Goal: Information Seeking & Learning: Understand process/instructions

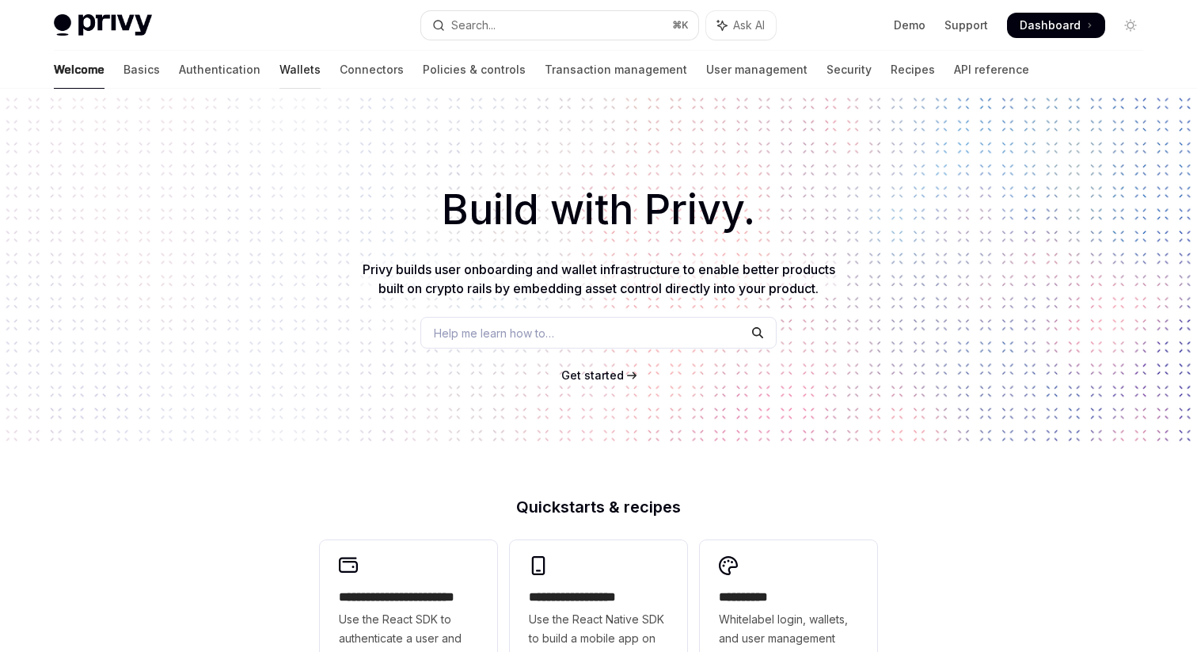
click at [280, 78] on link "Wallets" at bounding box center [300, 70] width 41 height 38
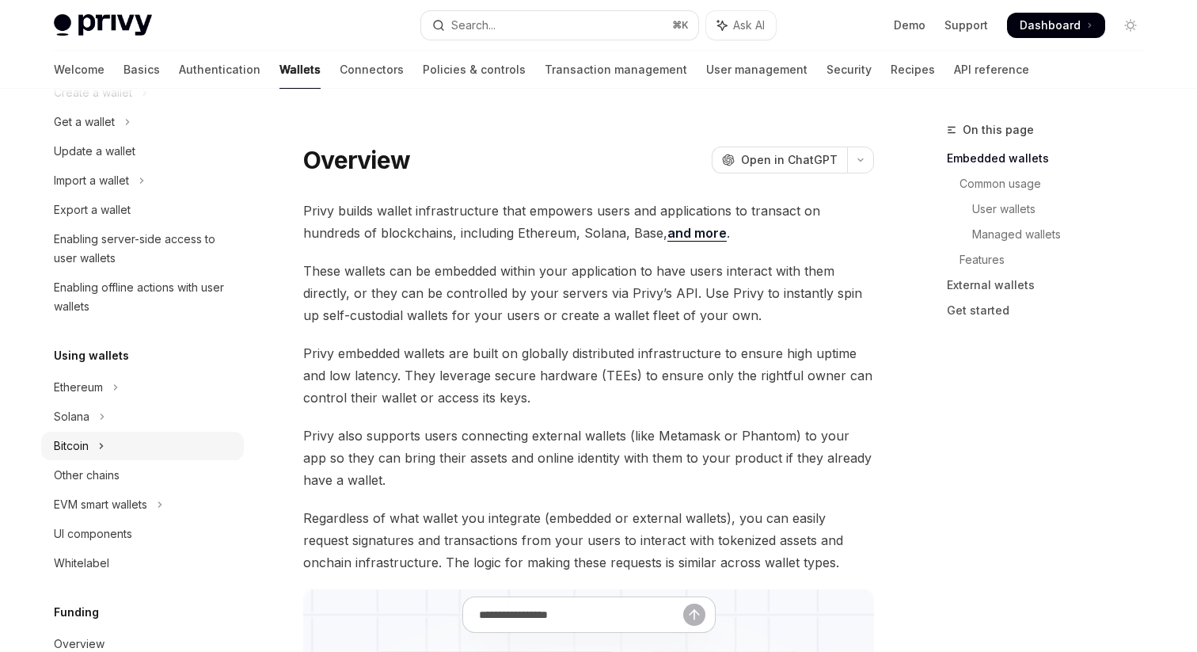
scroll to position [165, 0]
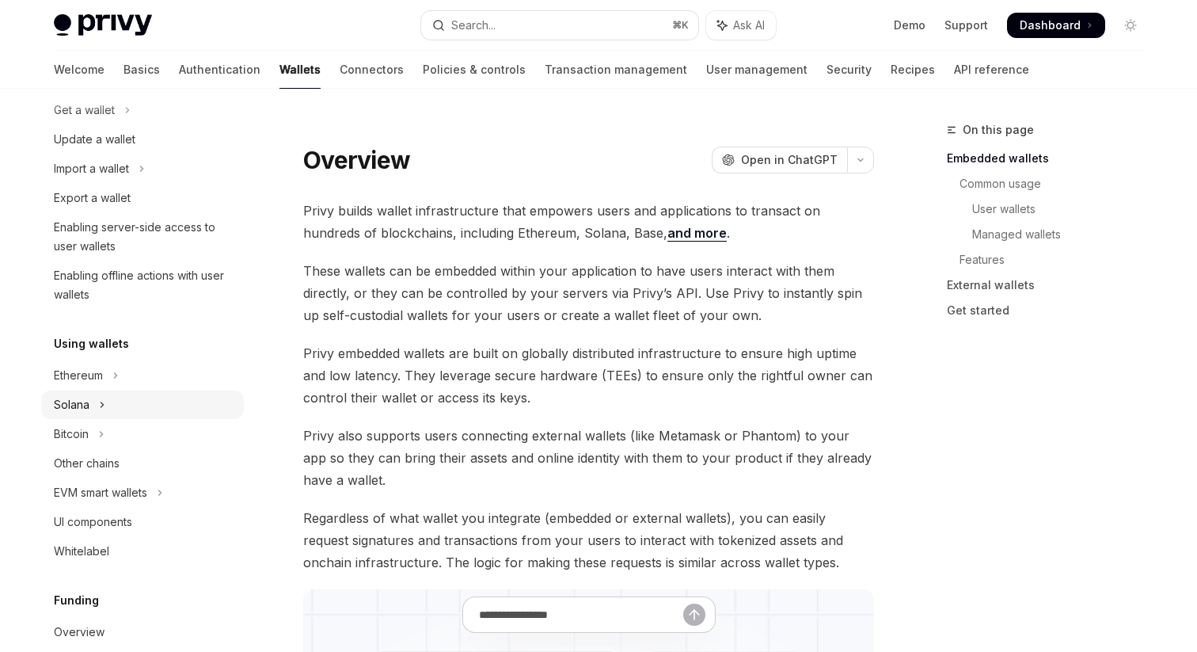
click at [99, 407] on icon "Toggle Solana section" at bounding box center [102, 404] width 6 height 19
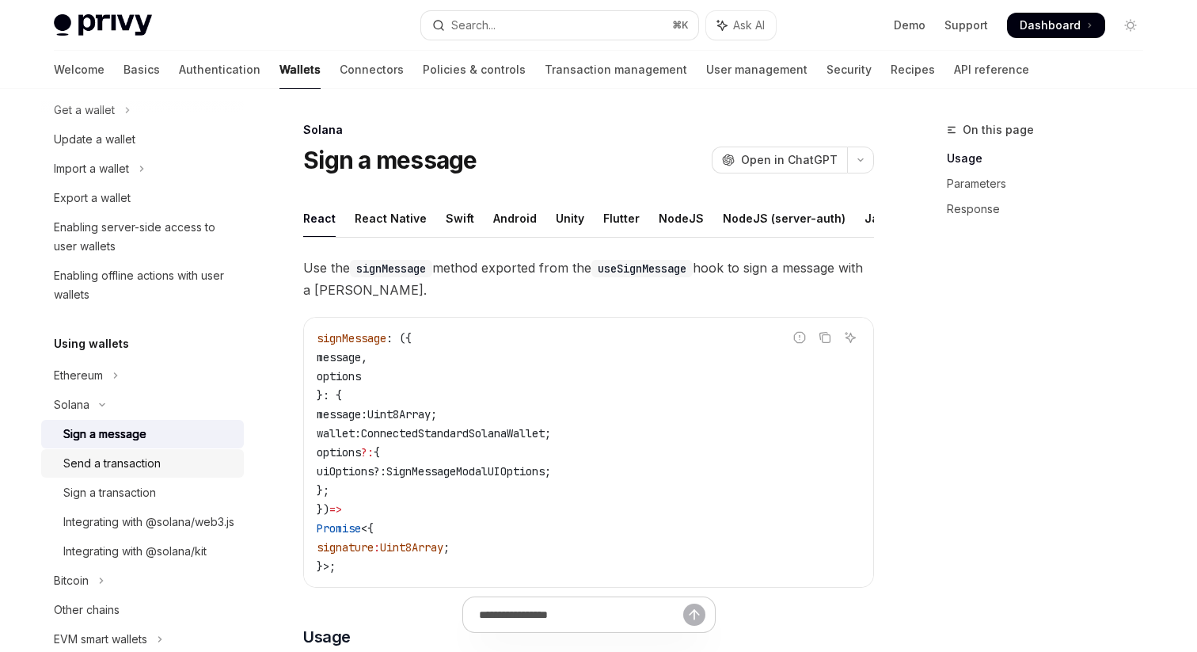
click at [132, 466] on div "Send a transaction" at bounding box center [111, 463] width 97 height 19
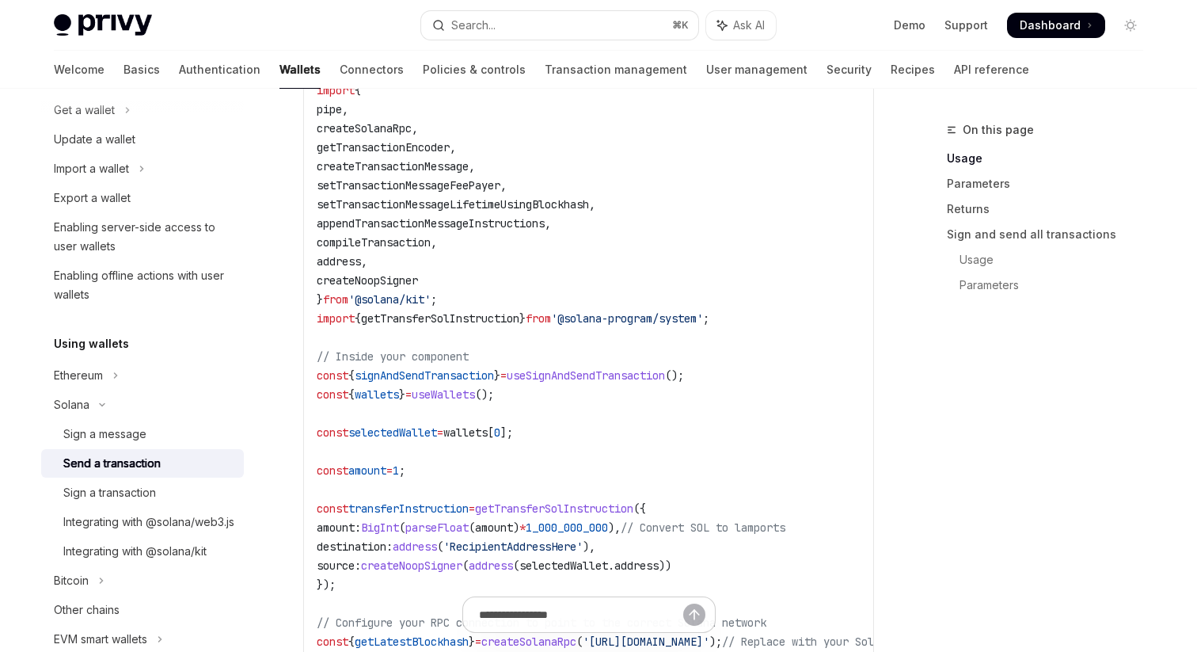
scroll to position [685, 0]
click at [127, 369] on button "Ethereum" at bounding box center [142, 375] width 203 height 29
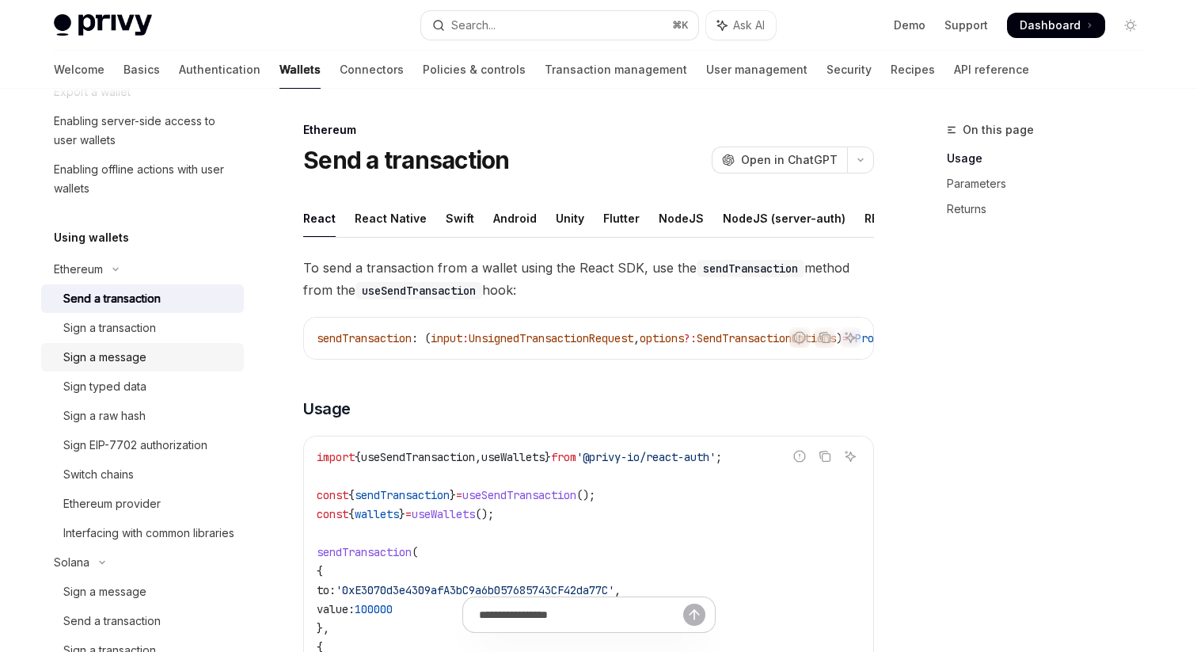
scroll to position [254, 0]
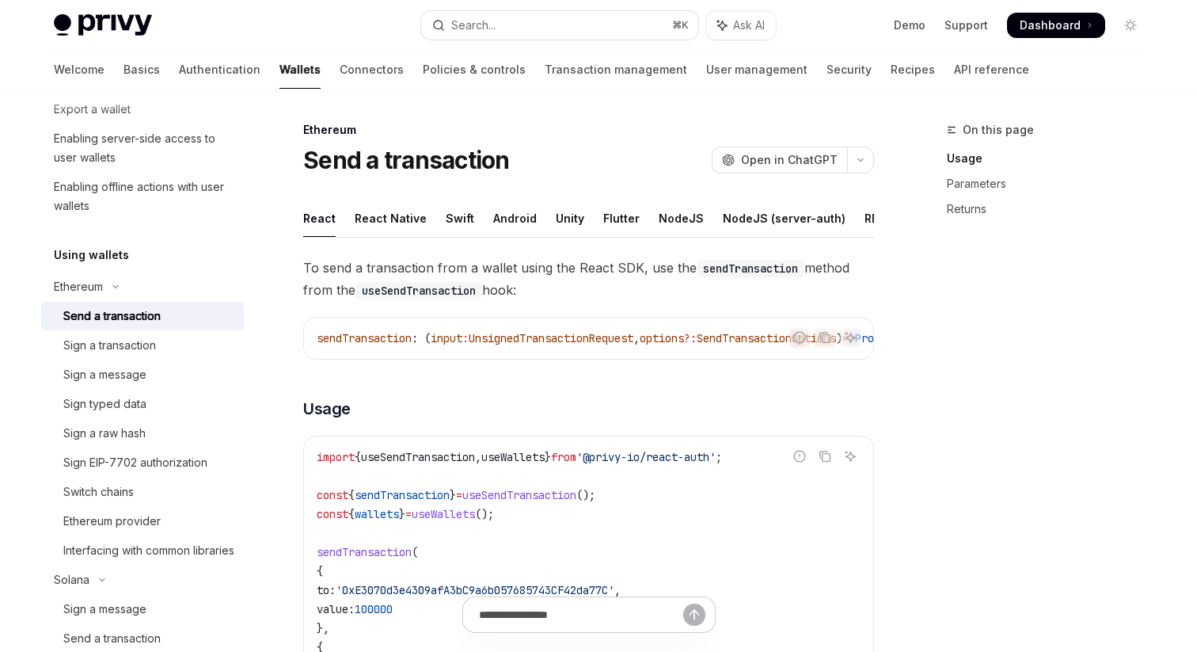
click at [140, 323] on div "Send a transaction" at bounding box center [111, 315] width 97 height 19
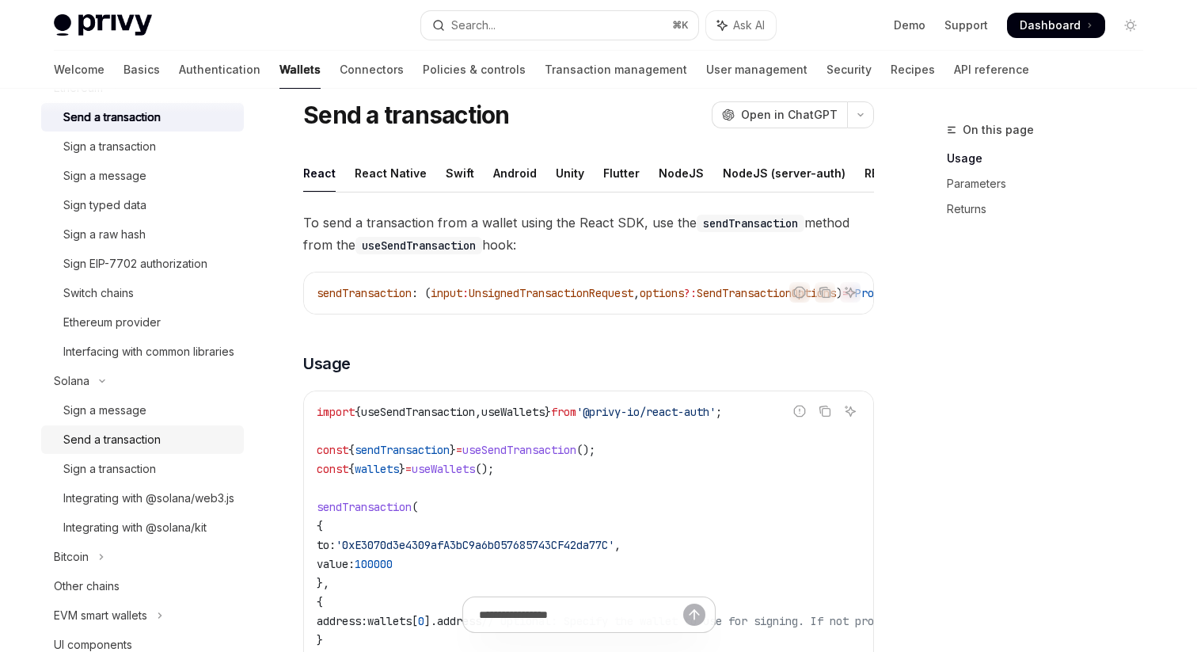
scroll to position [426, 0]
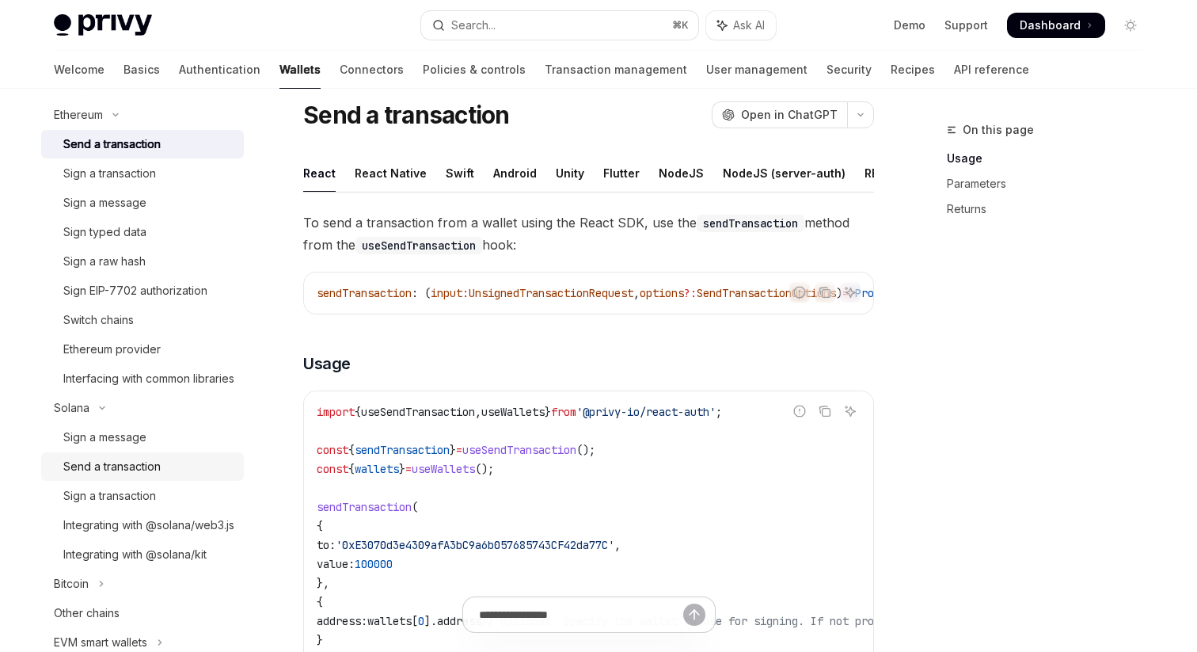
click at [125, 476] on div "Send a transaction" at bounding box center [111, 466] width 97 height 19
type textarea "*"
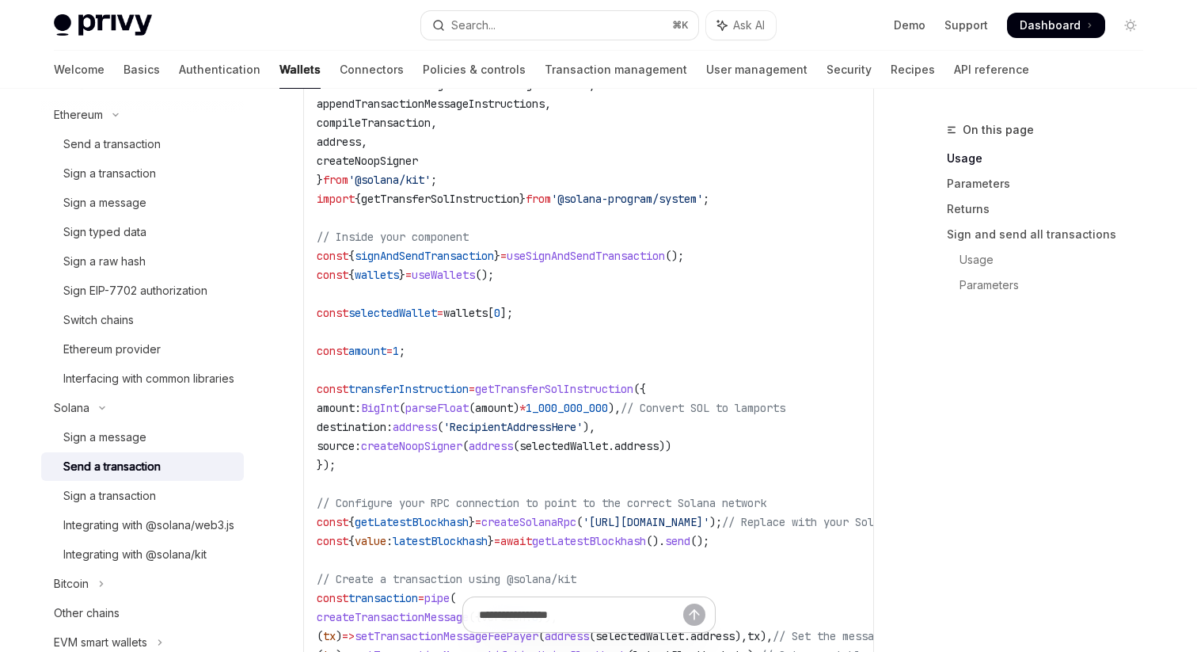
scroll to position [803, 0]
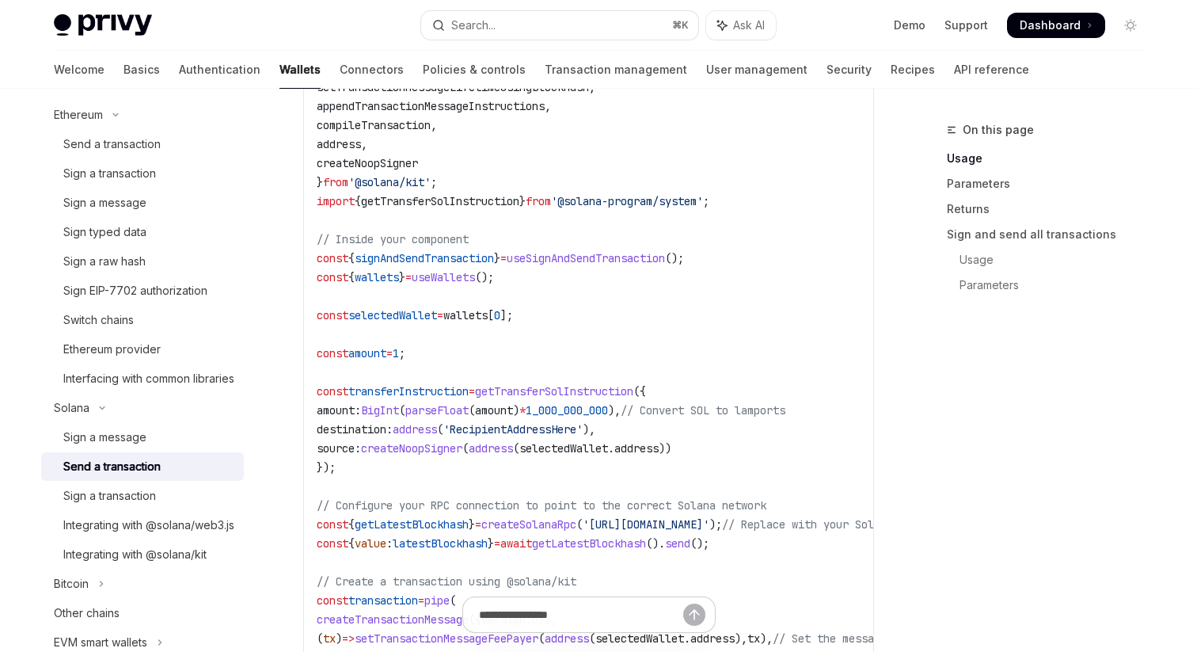
click at [480, 260] on span "signAndSendTransaction" at bounding box center [424, 258] width 139 height 14
copy span "signAndSendTransaction"
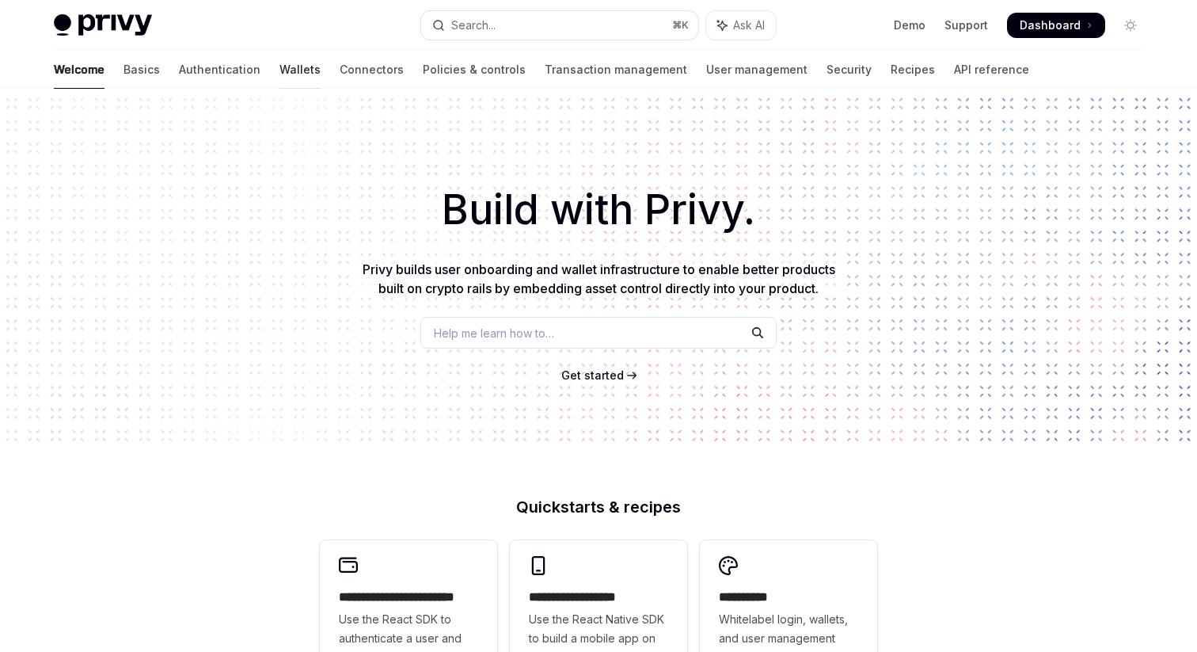
click at [280, 67] on link "Wallets" at bounding box center [300, 70] width 41 height 38
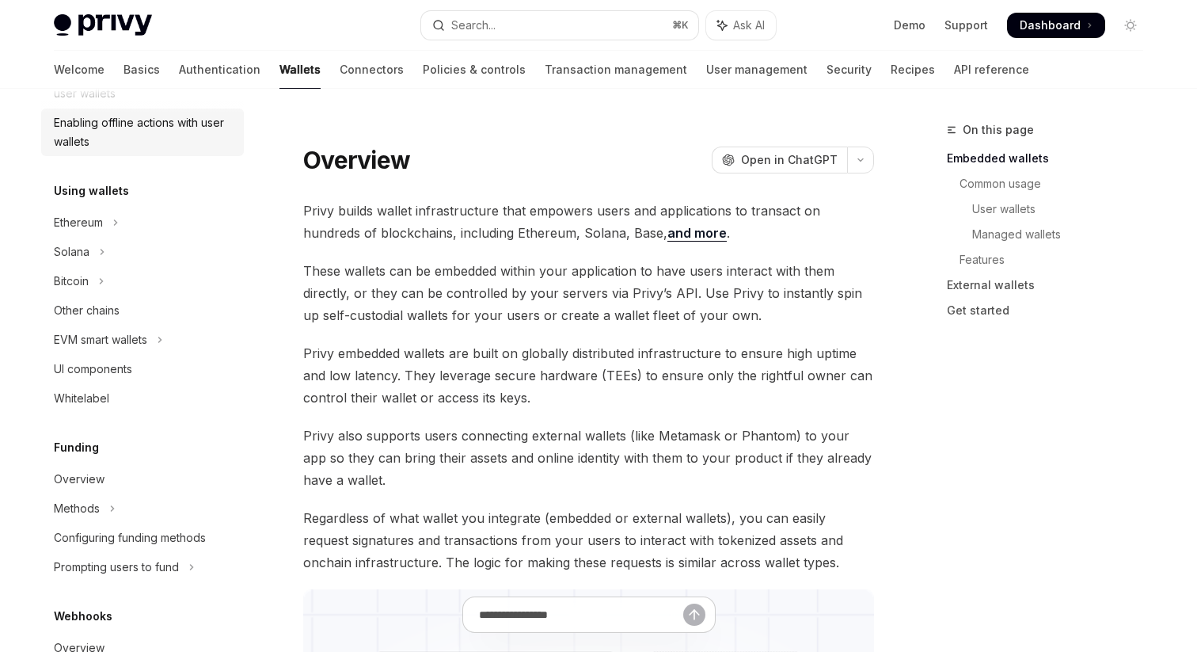
scroll to position [314, 0]
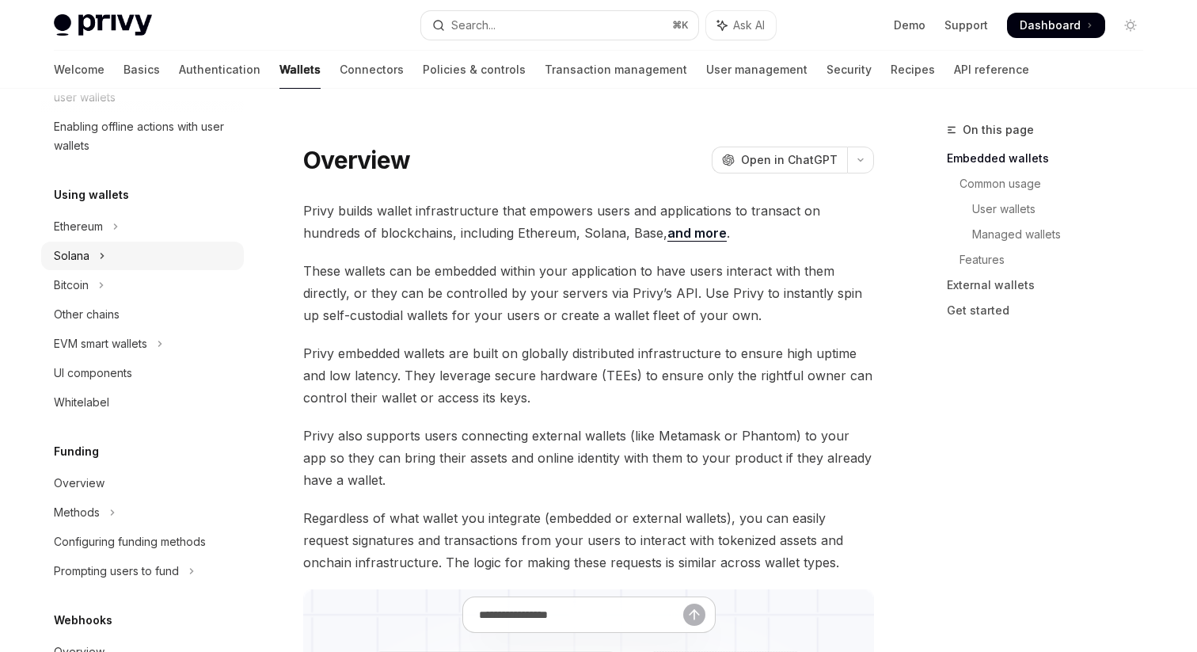
click at [108, 258] on button "Solana" at bounding box center [142, 256] width 203 height 29
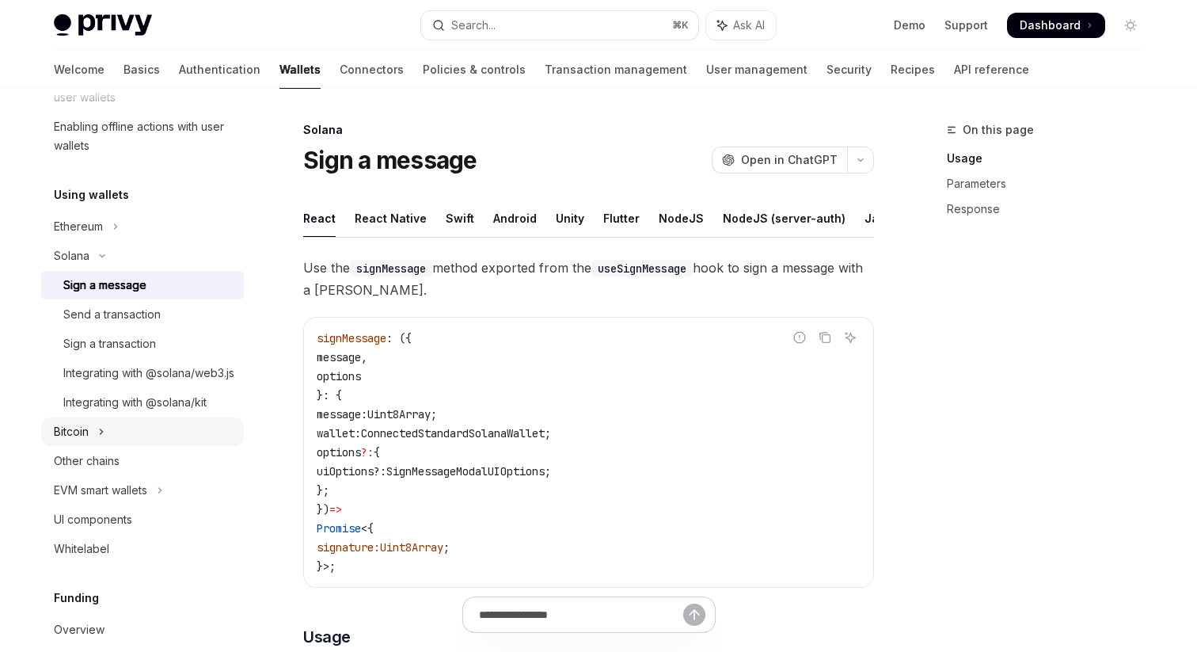
click at [124, 443] on button "Bitcoin" at bounding box center [142, 431] width 203 height 29
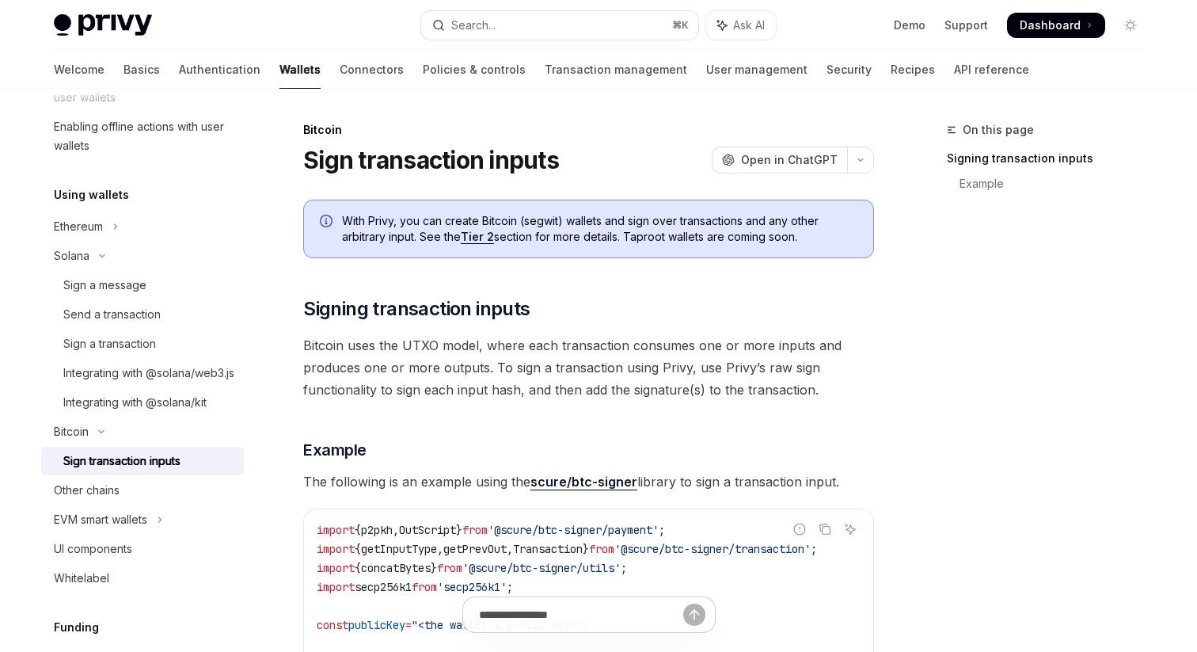
click at [127, 470] on div "Sign transaction inputs" at bounding box center [121, 460] width 117 height 19
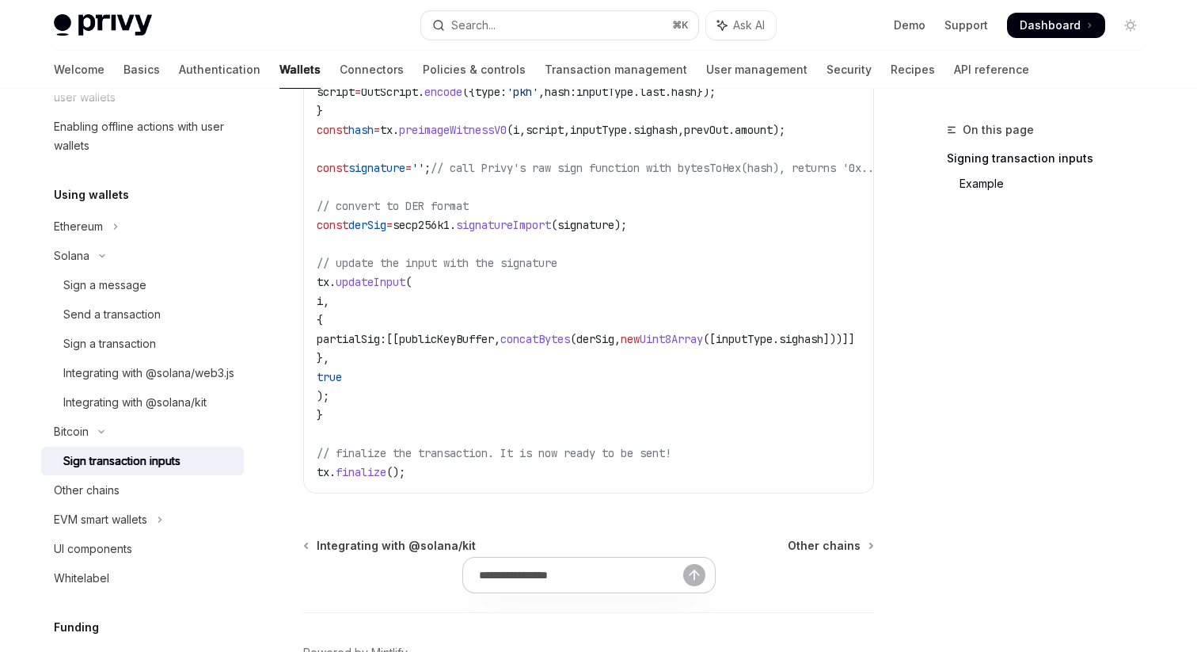
scroll to position [995, 0]
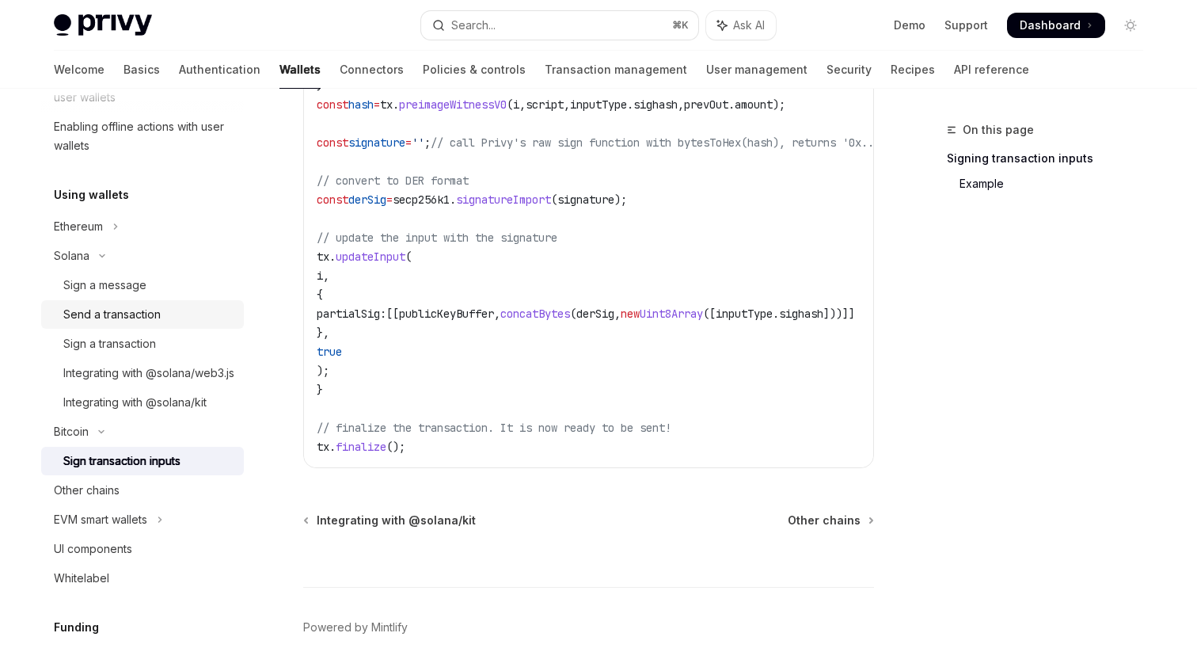
click at [137, 310] on div "Send a transaction" at bounding box center [111, 314] width 97 height 19
type textarea "*"
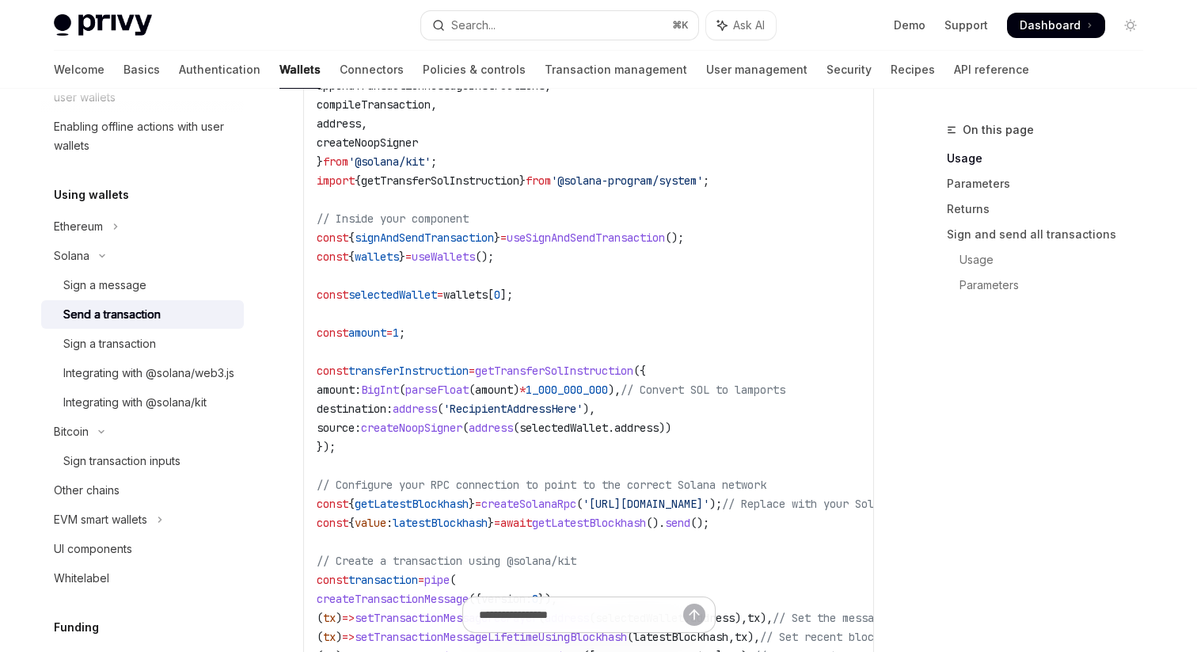
scroll to position [778, 0]
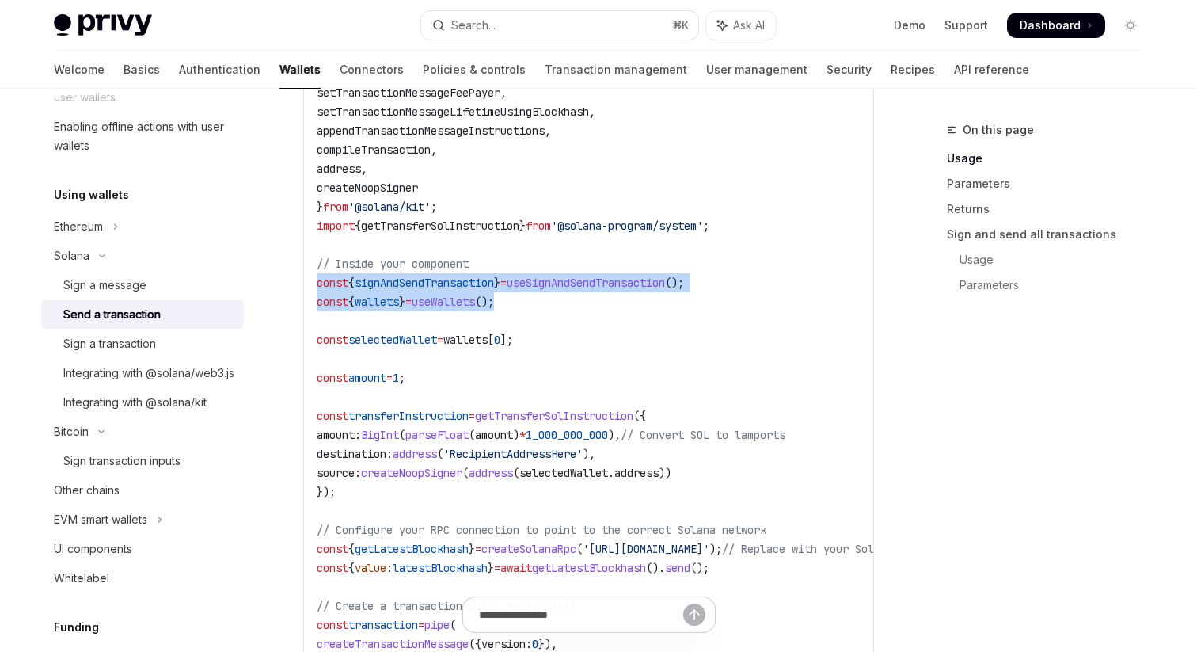
drag, startPoint x: 318, startPoint y: 279, endPoint x: 538, endPoint y: 297, distance: 220.9
click at [538, 297] on code "import { useSignAndSendTransaction , useWallets } from '@privy-io/react-auth/so…" at bounding box center [690, 444] width 747 height 950
copy code "const { signAndSendTransaction } = useSignAndSendTransaction (); const { wallet…"
